Goal: Information Seeking & Learning: Learn about a topic

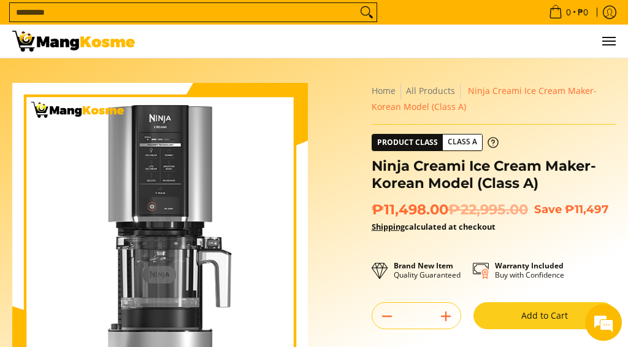
click at [610, 37] on button "Menu" at bounding box center [608, 41] width 15 height 33
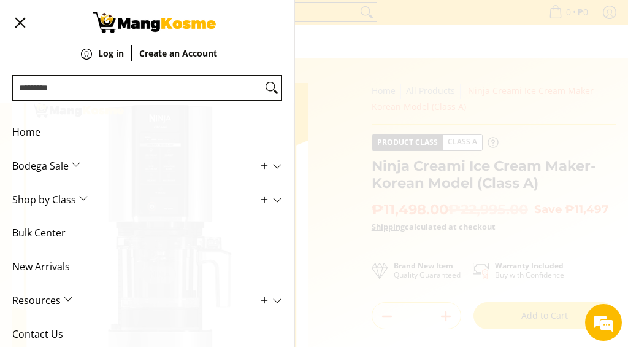
click at [217, 160] on span "Bodega Sale" at bounding box center [138, 166] width 252 height 34
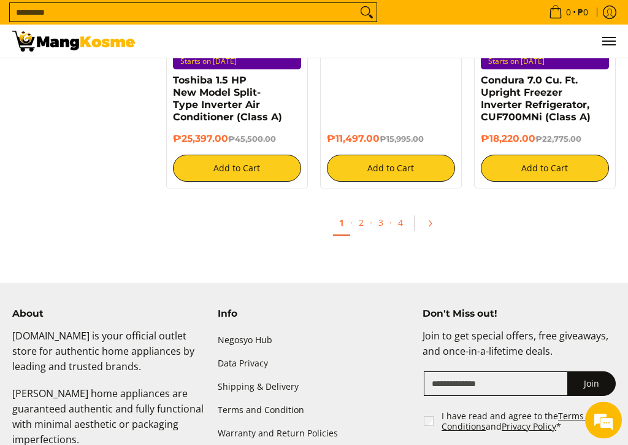
scroll to position [2770, 0]
click at [438, 218] on link "Pagination" at bounding box center [434, 223] width 29 height 21
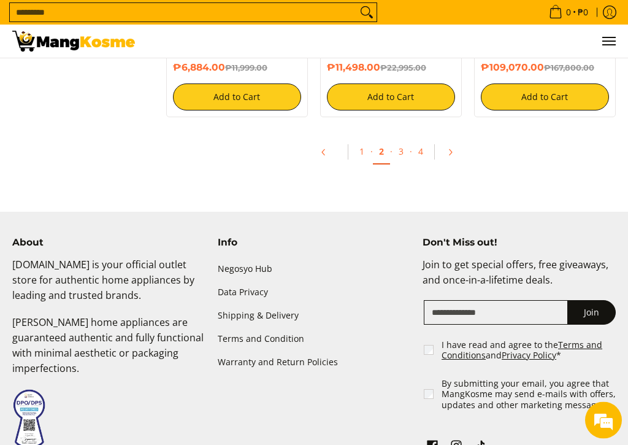
scroll to position [2694, 0]
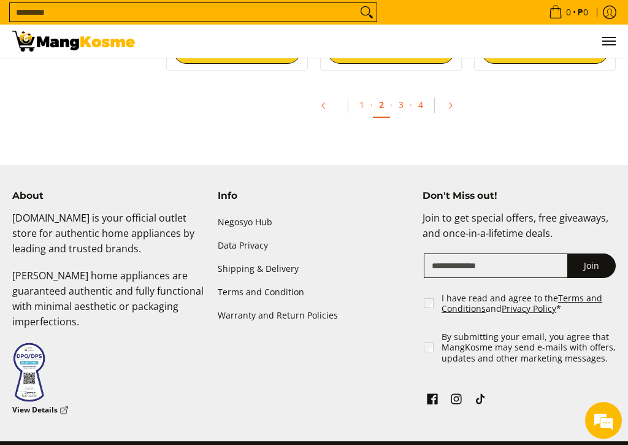
click at [455, 95] on link "Pagination" at bounding box center [454, 105] width 29 height 21
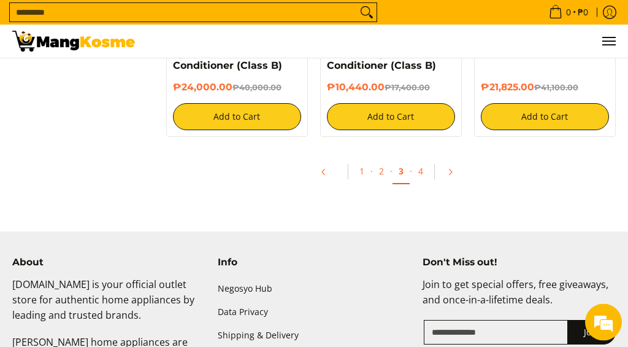
scroll to position [2527, 0]
click at [453, 164] on link "Pagination" at bounding box center [454, 171] width 29 height 21
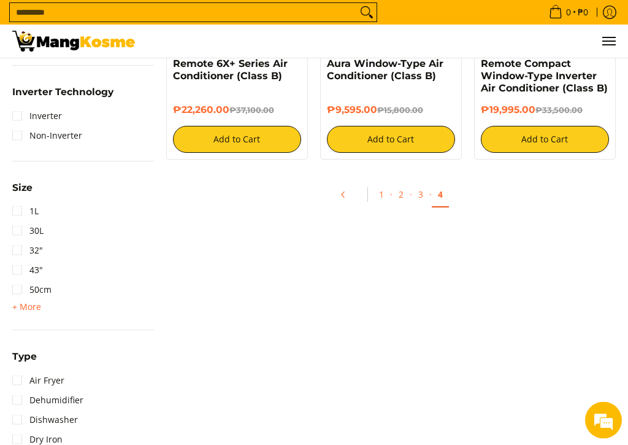
scroll to position [1372, 0]
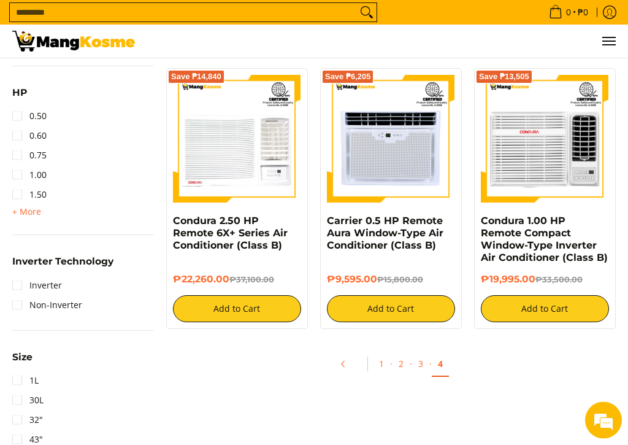
click at [7, 277] on div "Bodega Sale Air Conditioners Refrigerators Washing Machines Small Appliances Ga…" at bounding box center [83, 52] width 154 height 1608
click at [17, 276] on link "Inverter" at bounding box center [37, 285] width 50 height 20
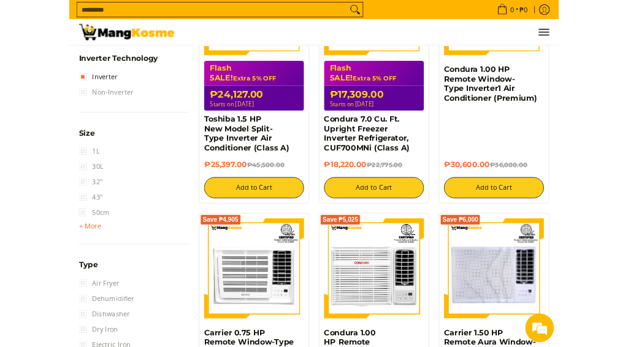
scroll to position [1634, 0]
